Goal: Check status: Check status

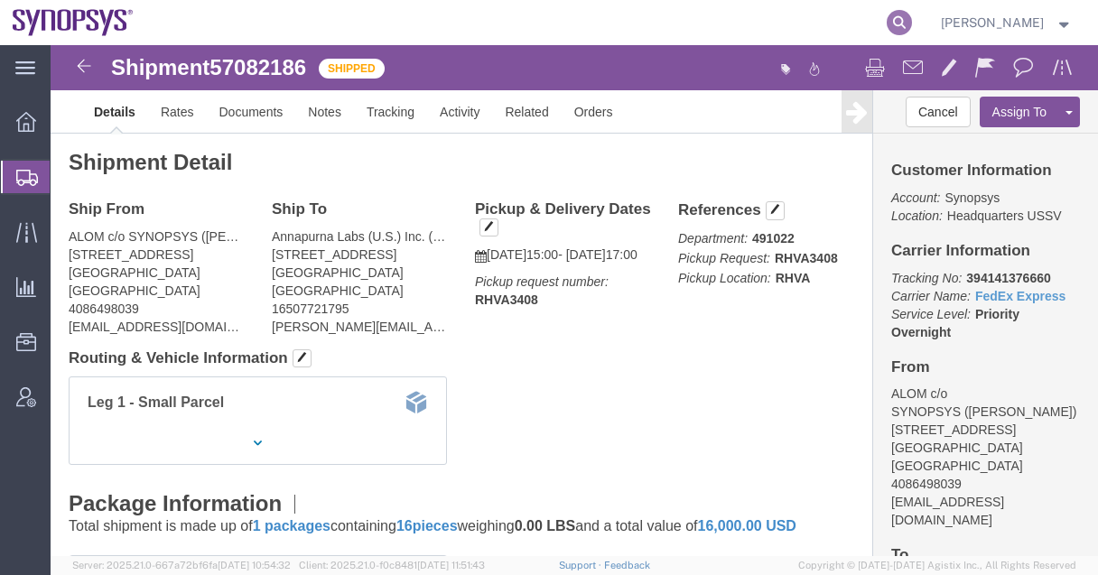
click at [912, 24] on icon at bounding box center [899, 22] width 25 height 25
paste input "57101441"
type input "57101441"
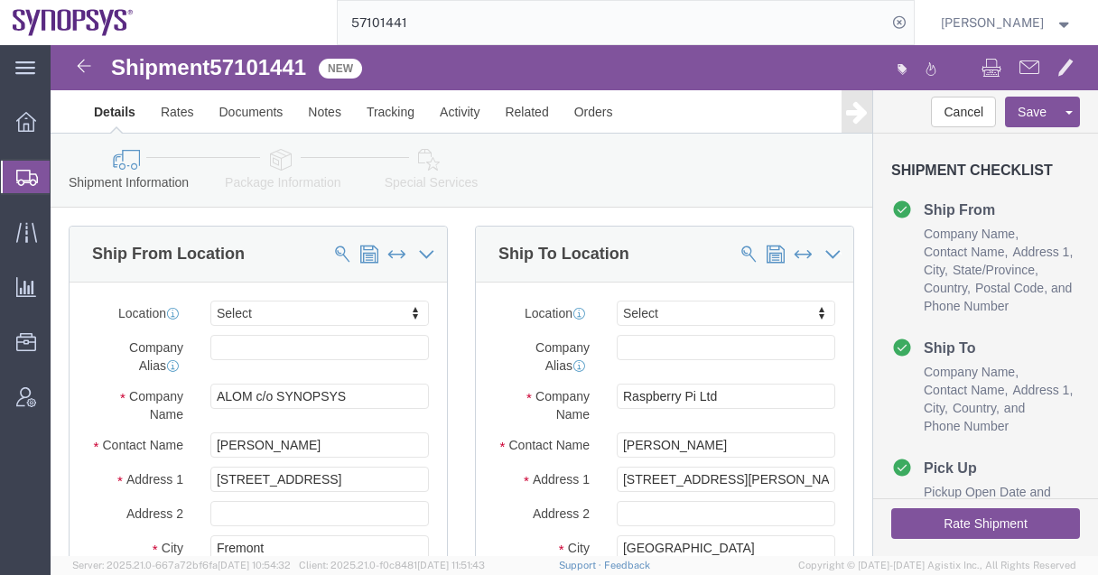
select select
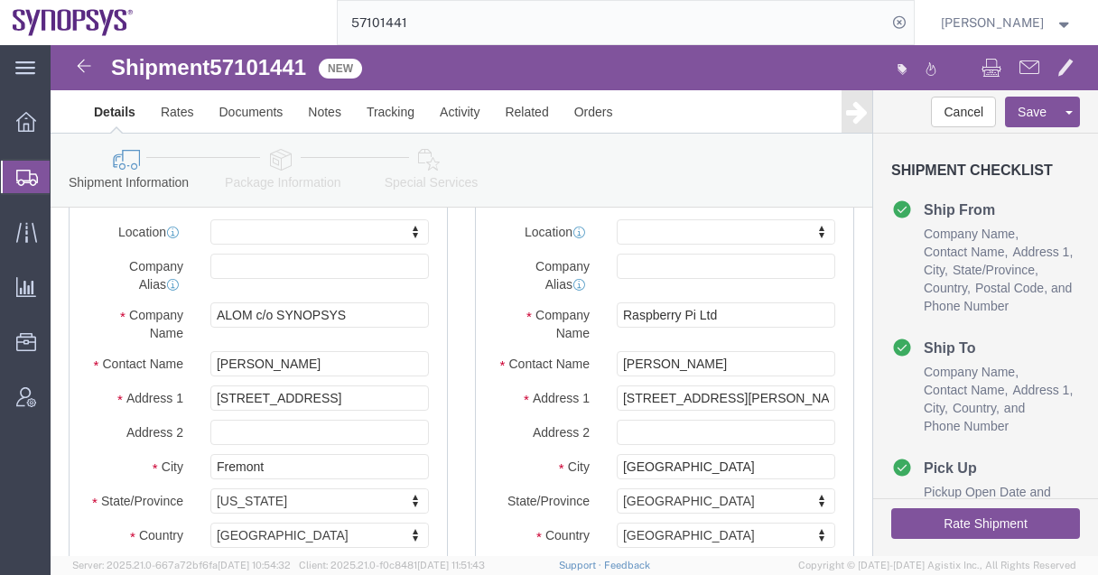
scroll to position [103, 0]
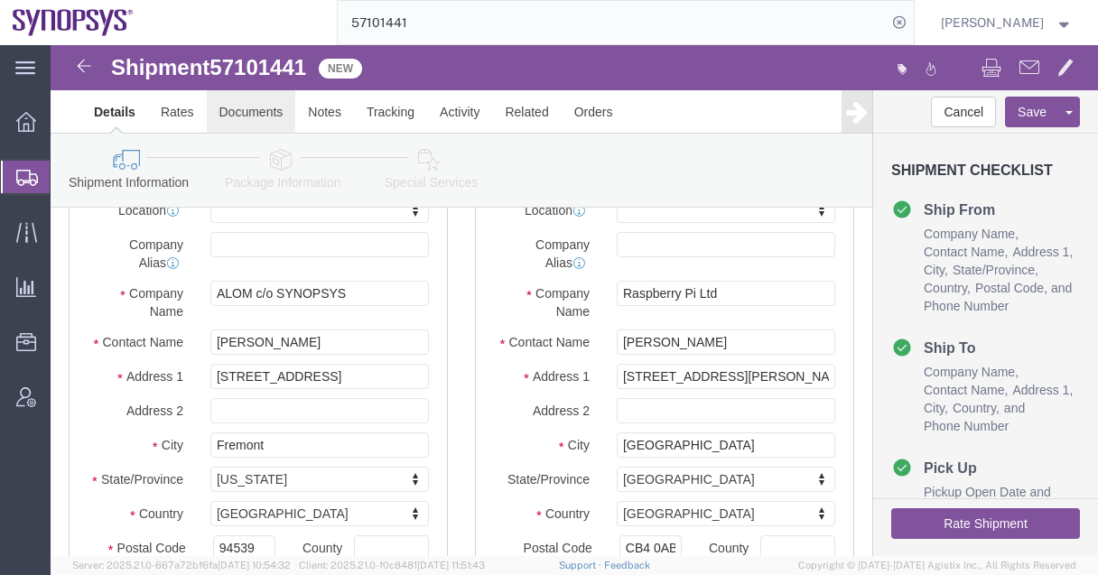
click link "Documents"
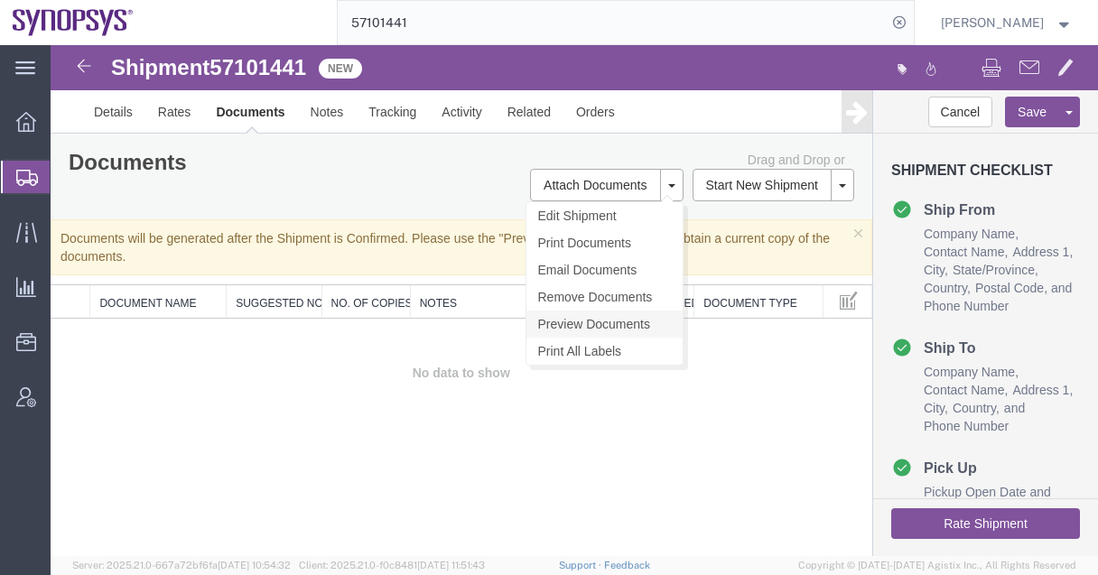
click at [594, 321] on link "Preview Documents" at bounding box center [604, 324] width 156 height 27
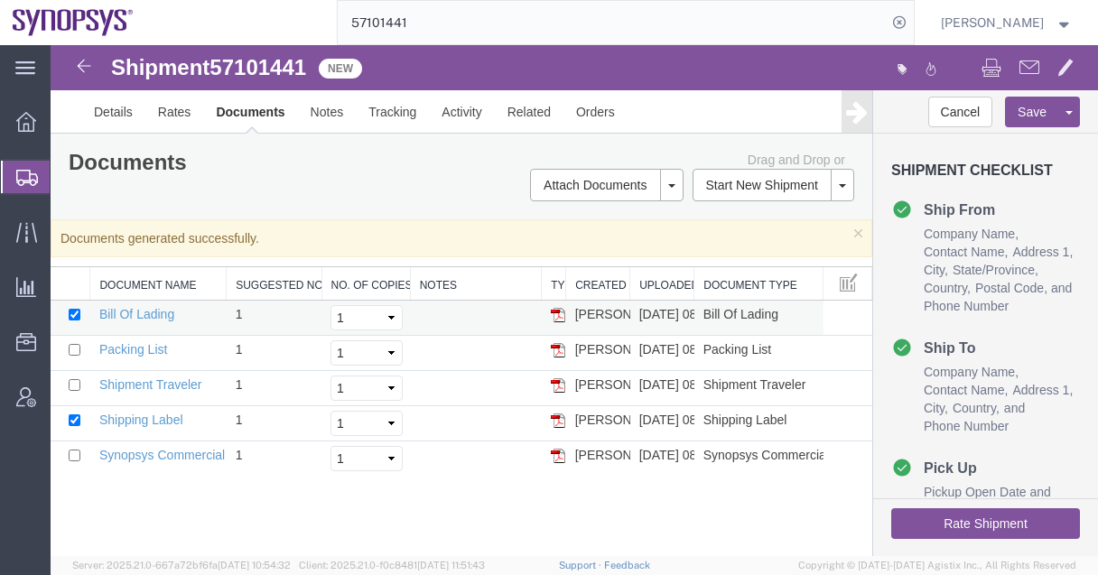
click at [67, 312] on td at bounding box center [71, 318] width 40 height 35
click at [75, 312] on input "checkbox" at bounding box center [75, 315] width 12 height 12
checkbox input "false"
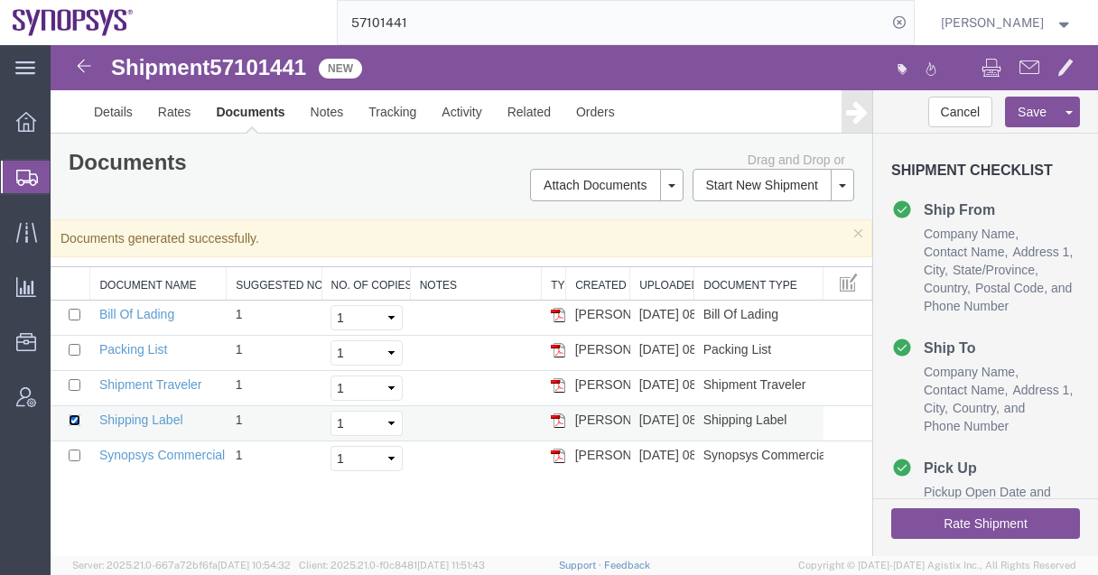
click at [72, 417] on input "checkbox" at bounding box center [75, 420] width 12 height 12
checkbox input "false"
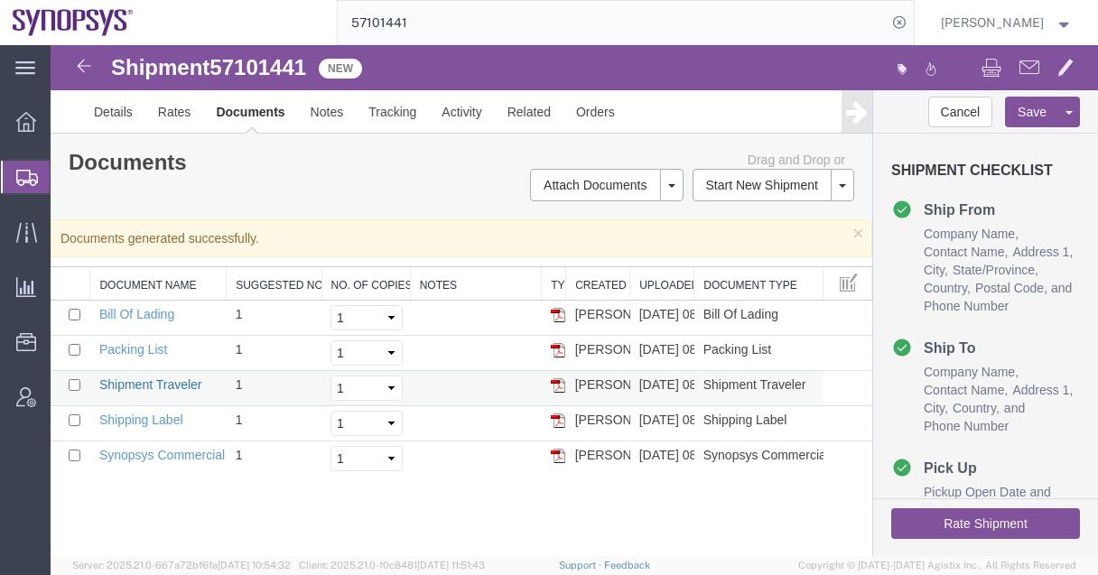
click at [153, 380] on link "Shipment Traveler" at bounding box center [150, 384] width 103 height 14
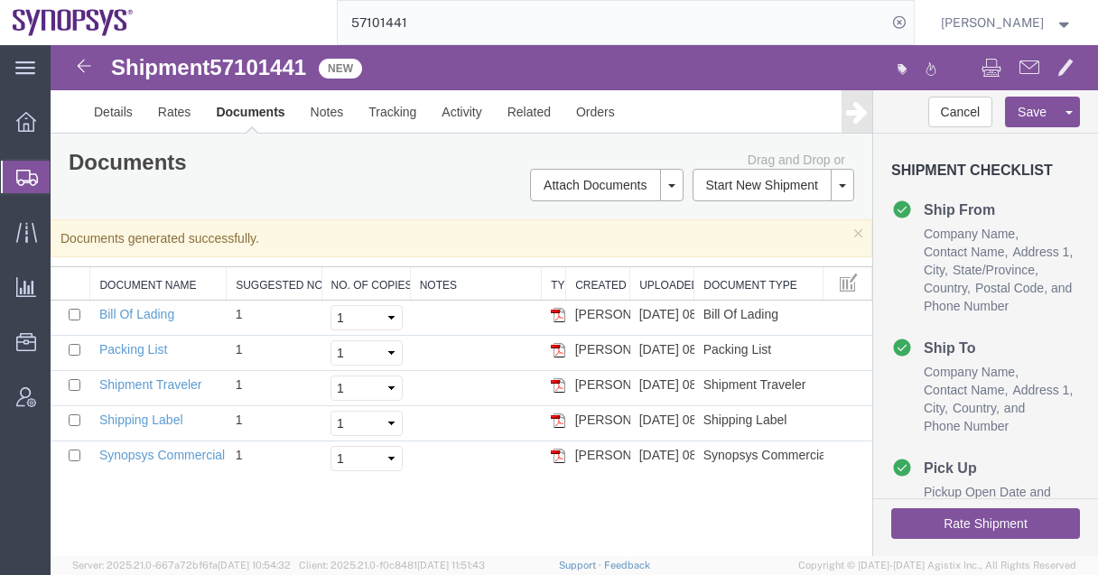
click at [405, 166] on div "Documents Ship Label Format: Plain Thermal" at bounding box center [258, 165] width 406 height 28
